Goal: Transaction & Acquisition: Purchase product/service

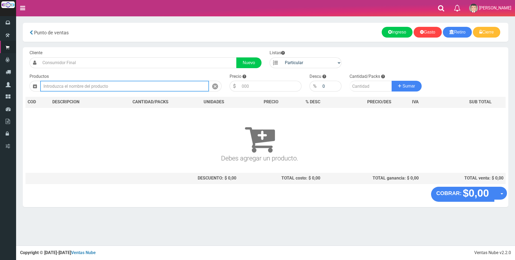
drag, startPoint x: 0, startPoint y: 0, endPoint x: 64, endPoint y: 85, distance: 106.4
click at [64, 85] on input "text" at bounding box center [124, 86] width 169 height 11
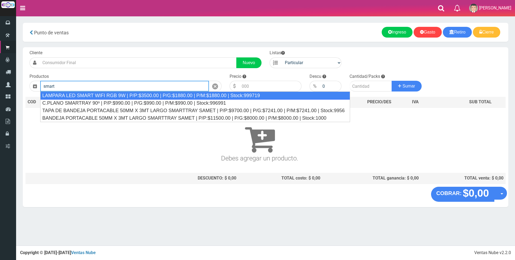
drag, startPoint x: 75, startPoint y: 96, endPoint x: 210, endPoint y: 96, distance: 134.5
click at [78, 96] on div "LAMPARA LED SMART WIFI RGB 9W | P/P:$3500.00 | P/G:$1880.00 | P/M:$1880.00 | St…" at bounding box center [195, 96] width 310 height 8
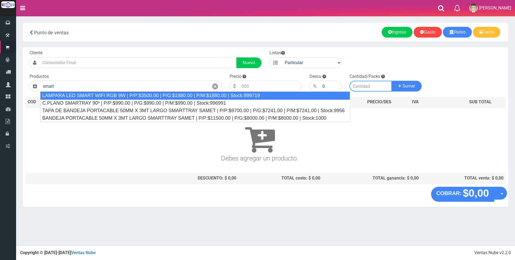
type input "LAMPARA LED SMART WIFI RGB 9W | P/P:$3500.00 | P/G:$1880.00 | P/M:$1880.00 | St…"
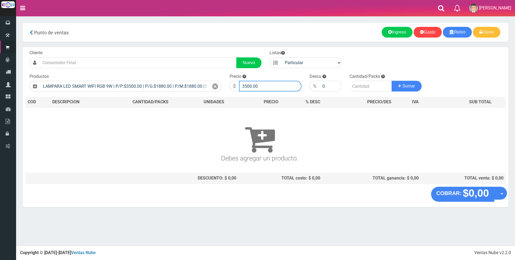
click at [278, 85] on input "3500.00" at bounding box center [270, 86] width 63 height 11
type input "3"
type input "10000"
click at [365, 88] on input "number" at bounding box center [371, 86] width 42 height 11
type input "3"
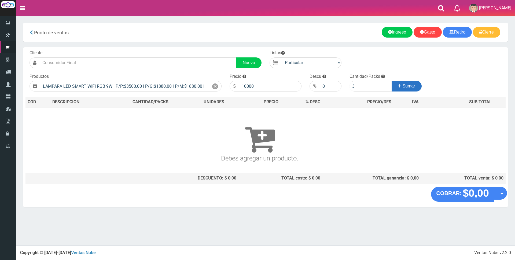
click at [414, 83] on button "Sumar" at bounding box center [407, 86] width 30 height 11
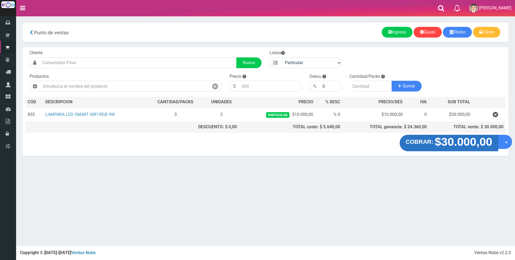
click at [463, 147] on strong "$30.000,00" at bounding box center [464, 142] width 58 height 13
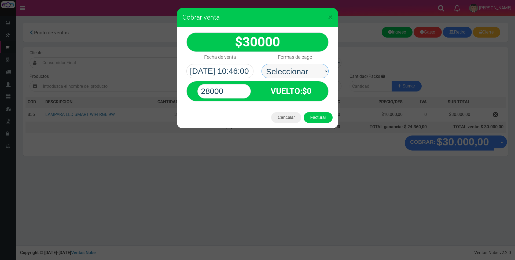
click at [303, 70] on select "Seleccionar Efectivo Tarjeta de Crédito Depósito Débito" at bounding box center [295, 71] width 67 height 14
select select "Efectivo"
click at [262, 64] on select "Seleccionar Efectivo Tarjeta de Crédito Depósito Débito" at bounding box center [295, 71] width 67 height 14
click at [236, 86] on input "28000" at bounding box center [224, 91] width 53 height 14
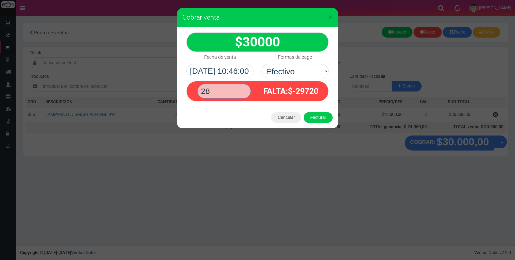
type input "2"
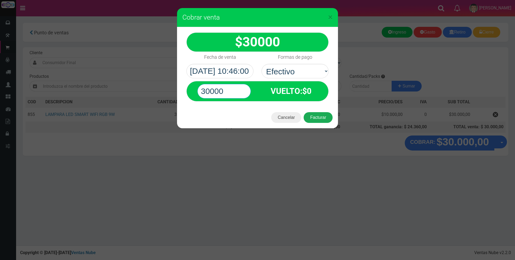
type input "30000"
drag, startPoint x: 312, startPoint y: 116, endPoint x: 316, endPoint y: 116, distance: 4.3
click at [312, 116] on button "Facturar" at bounding box center [318, 117] width 29 height 11
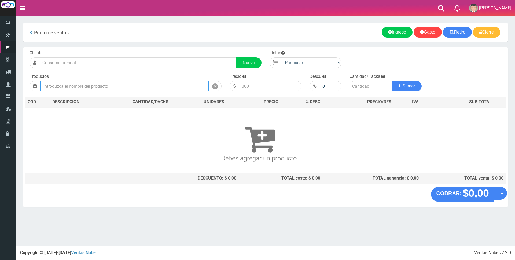
click at [156, 83] on input "text" at bounding box center [124, 86] width 169 height 11
type input "0"
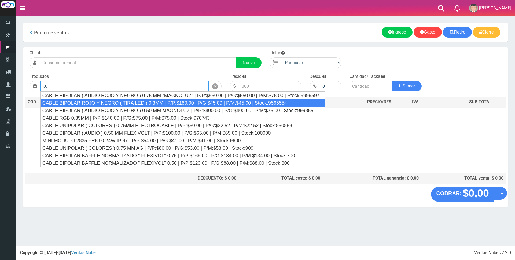
click at [138, 104] on div "CABLE BIPOLAR ROJO Y NEGRO ( TIRA LED ) 0.3MM | P/P:$180.00 | P/G:$45.00 | P/M:…" at bounding box center [182, 103] width 285 height 8
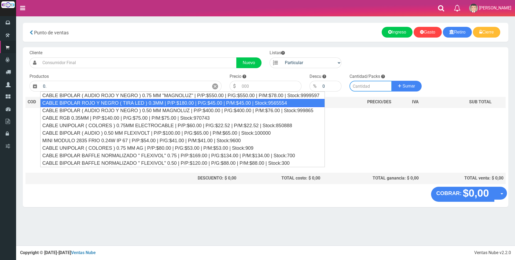
type input "CABLE BIPOLAR ROJO Y NEGRO ( TIRA LED ) 0.3MM | P/P:$180.00 | P/G:$45.00 | P/M:…"
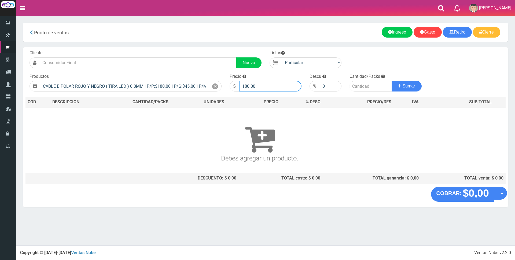
click at [274, 88] on input "180.00" at bounding box center [270, 86] width 63 height 11
type input "1"
type input "550"
click at [371, 90] on input "number" at bounding box center [371, 86] width 42 height 11
type input "10"
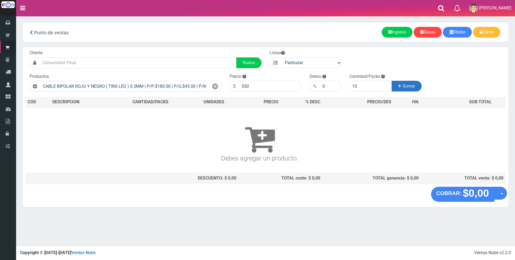
click at [411, 88] on span "Sumar" at bounding box center [409, 86] width 13 height 5
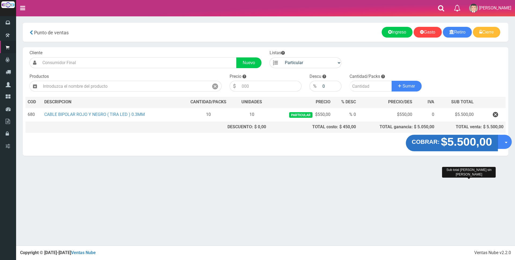
click at [460, 143] on strong "$5.500,00" at bounding box center [466, 142] width 51 height 13
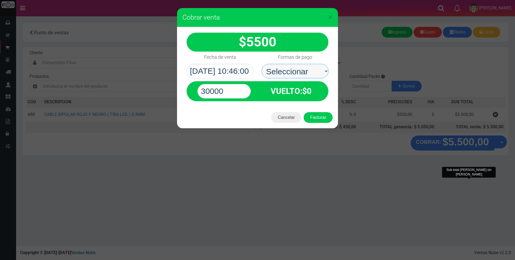
click at [310, 69] on select "Seleccionar Efectivo Tarjeta de Crédito Depósito Débito" at bounding box center [295, 71] width 67 height 14
select select "Efectivo"
click at [262, 64] on select "Seleccionar Efectivo Tarjeta de Crédito Depósito Débito" at bounding box center [295, 71] width 67 height 14
click at [242, 91] on input "30000" at bounding box center [224, 91] width 53 height 14
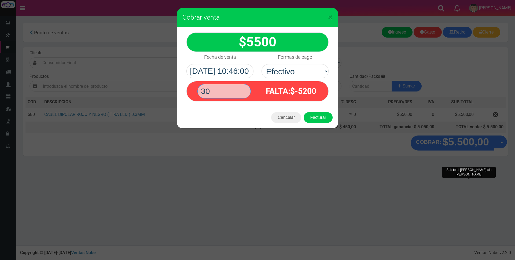
type input "3"
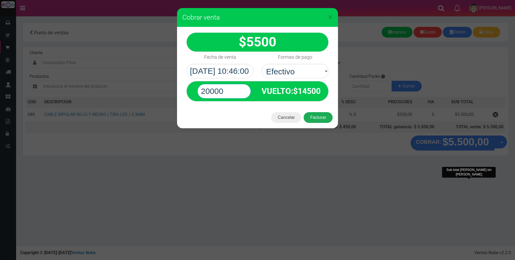
type input "20000"
click at [314, 121] on button "Facturar" at bounding box center [318, 117] width 29 height 11
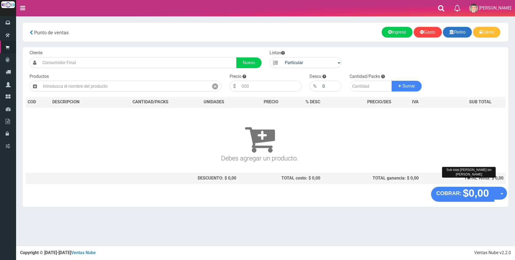
click at [450, 32] on icon at bounding box center [452, 32] width 5 height 8
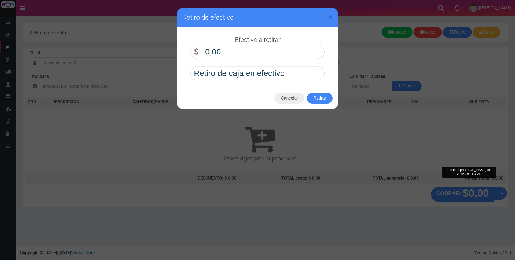
click at [298, 48] on input "0,00" at bounding box center [263, 52] width 123 height 14
type input "70.000,00"
click at [321, 97] on button "Retirar" at bounding box center [320, 98] width 26 height 11
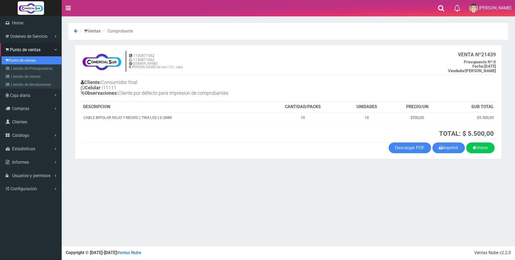
click at [16, 62] on link "Punto de ventas" at bounding box center [32, 60] width 60 height 8
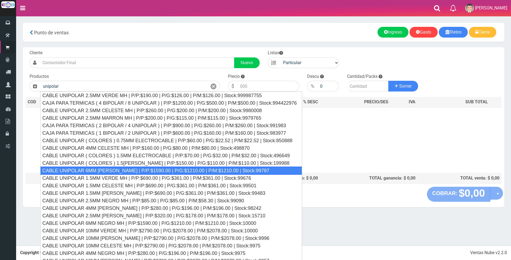
click at [201, 170] on div "CABLE UNIPOLAR 6MM MARRON MH | P/P:$1590.00 | P/G:$1210.00 | P/M:$1210.00 | Sto…" at bounding box center [171, 171] width 262 height 8
type input "CABLE UNIPOLAR 6MM MARRON MH | P/P:$1590.00 | P/G:$1210.00 | P/M:$1210.00 | Sto…"
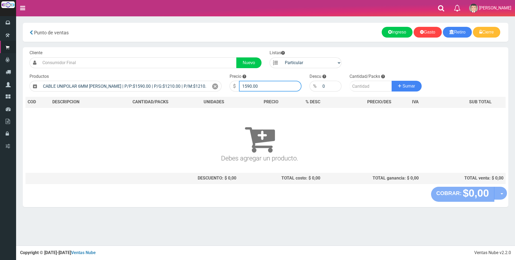
click at [279, 86] on input "1590.00" at bounding box center [270, 86] width 63 height 11
type input "1"
type input "2500"
click at [361, 88] on input "number" at bounding box center [371, 86] width 42 height 11
type input "7"
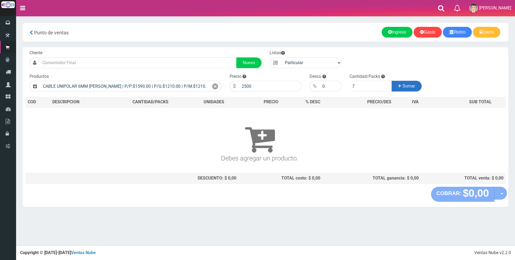
click at [406, 87] on span "Sumar" at bounding box center [409, 86] width 13 height 5
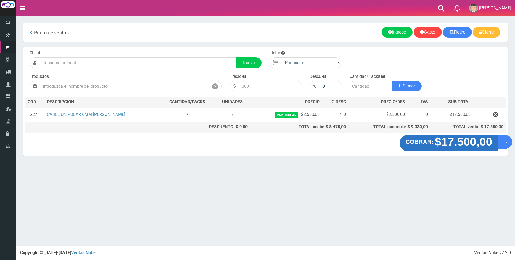
click at [464, 146] on strong "$17.500,00" at bounding box center [464, 142] width 58 height 13
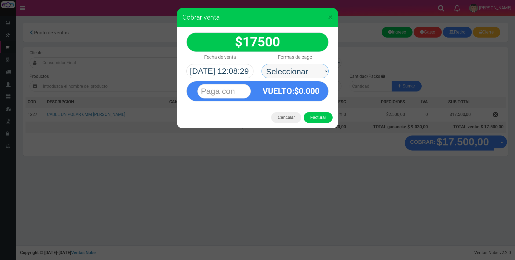
click at [305, 67] on select "Seleccionar Efectivo Tarjeta de Crédito Depósito Débito" at bounding box center [295, 71] width 67 height 14
select select "Tarjeta de Crédito"
click at [262, 64] on select "Seleccionar Efectivo Tarjeta de Crédito Depósito Débito" at bounding box center [295, 71] width 67 height 14
click at [237, 90] on input "text" at bounding box center [224, 91] width 53 height 14
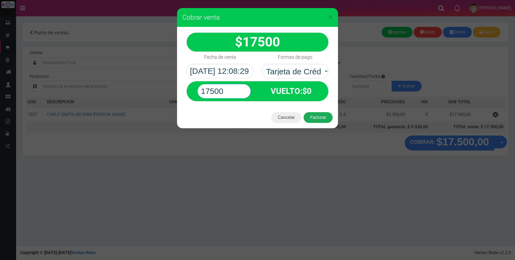
type input "17500"
click at [321, 117] on button "Facturar" at bounding box center [318, 117] width 29 height 11
